Goal: Information Seeking & Learning: Understand process/instructions

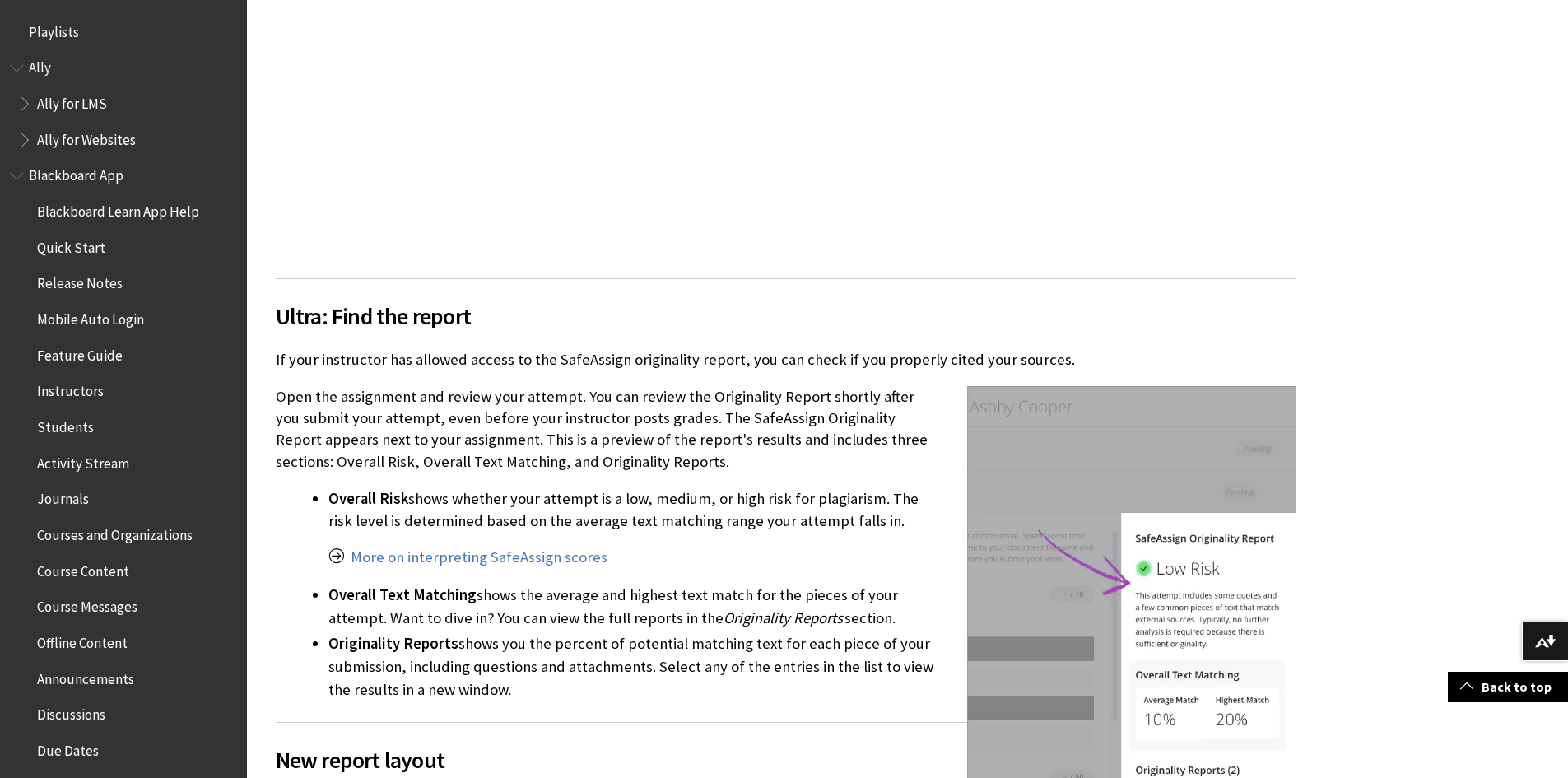
scroll to position [1726, 0]
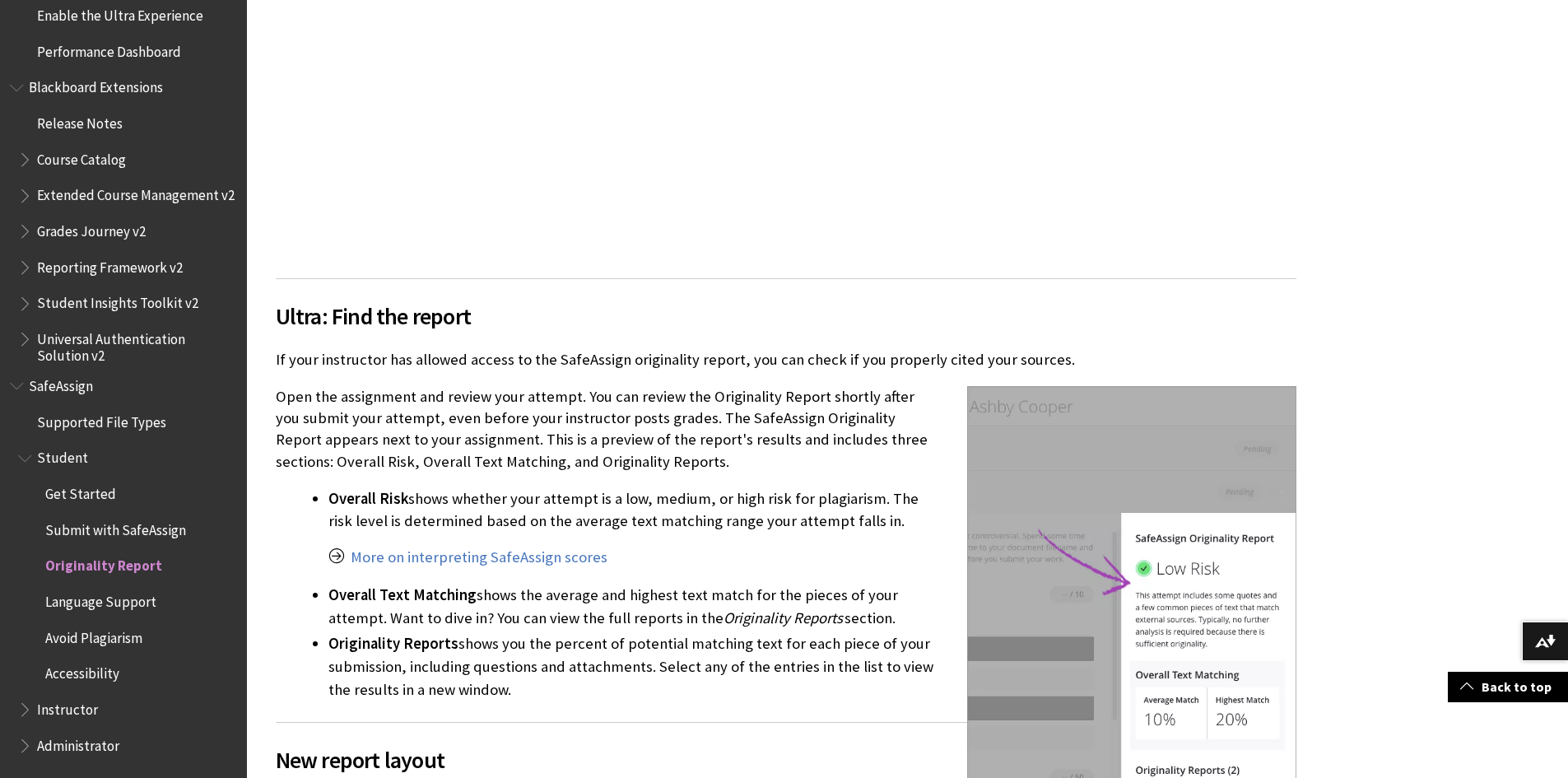
click at [168, 533] on span "Submit with SafeAssign" at bounding box center [115, 527] width 140 height 22
